Goal: Find specific page/section: Find specific page/section

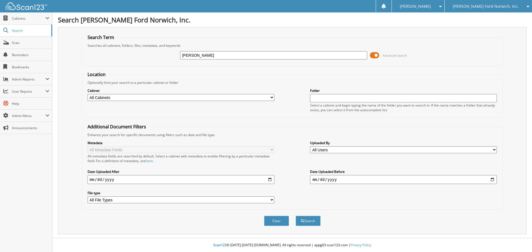
type input "[PERSON_NAME]"
click at [296, 216] on button "Search" at bounding box center [308, 221] width 25 height 10
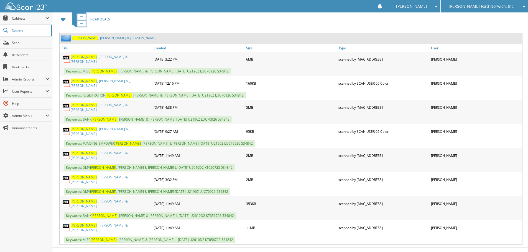
scroll to position [249, 0]
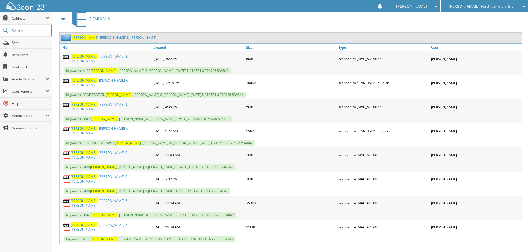
click at [98, 150] on link "[PERSON_NAME] & [PERSON_NAME]" at bounding box center [111, 154] width 80 height 9
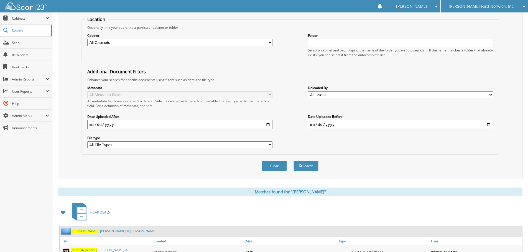
scroll to position [0, 0]
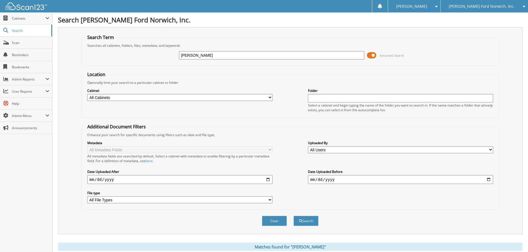
drag, startPoint x: 201, startPoint y: 55, endPoint x: 125, endPoint y: 47, distance: 76.3
click at [126, 48] on fieldset "Search Term Searches all cabinets, folders, files, metadata, and keywords [PERS…" at bounding box center [289, 50] width 417 height 32
type input "[PERSON_NAME]"
click at [293, 216] on button "Search" at bounding box center [305, 221] width 25 height 10
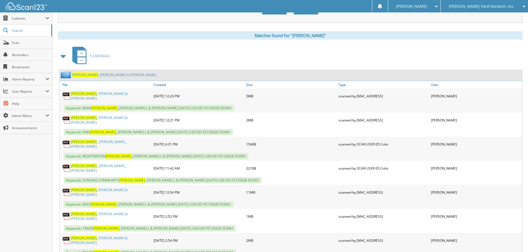
scroll to position [222, 0]
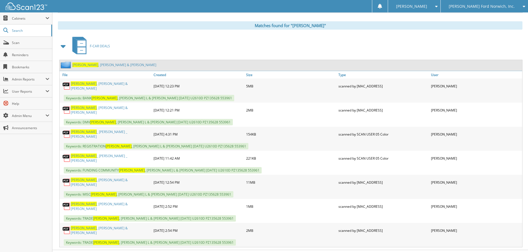
click at [99, 202] on link "VORHIES , HOLLYANN & FRANK, ERIC" at bounding box center [111, 206] width 80 height 9
click at [181, 47] on div "F-CAR DEALS" at bounding box center [290, 46] width 464 height 22
